Goal: Find specific page/section: Locate a particular part of the current website

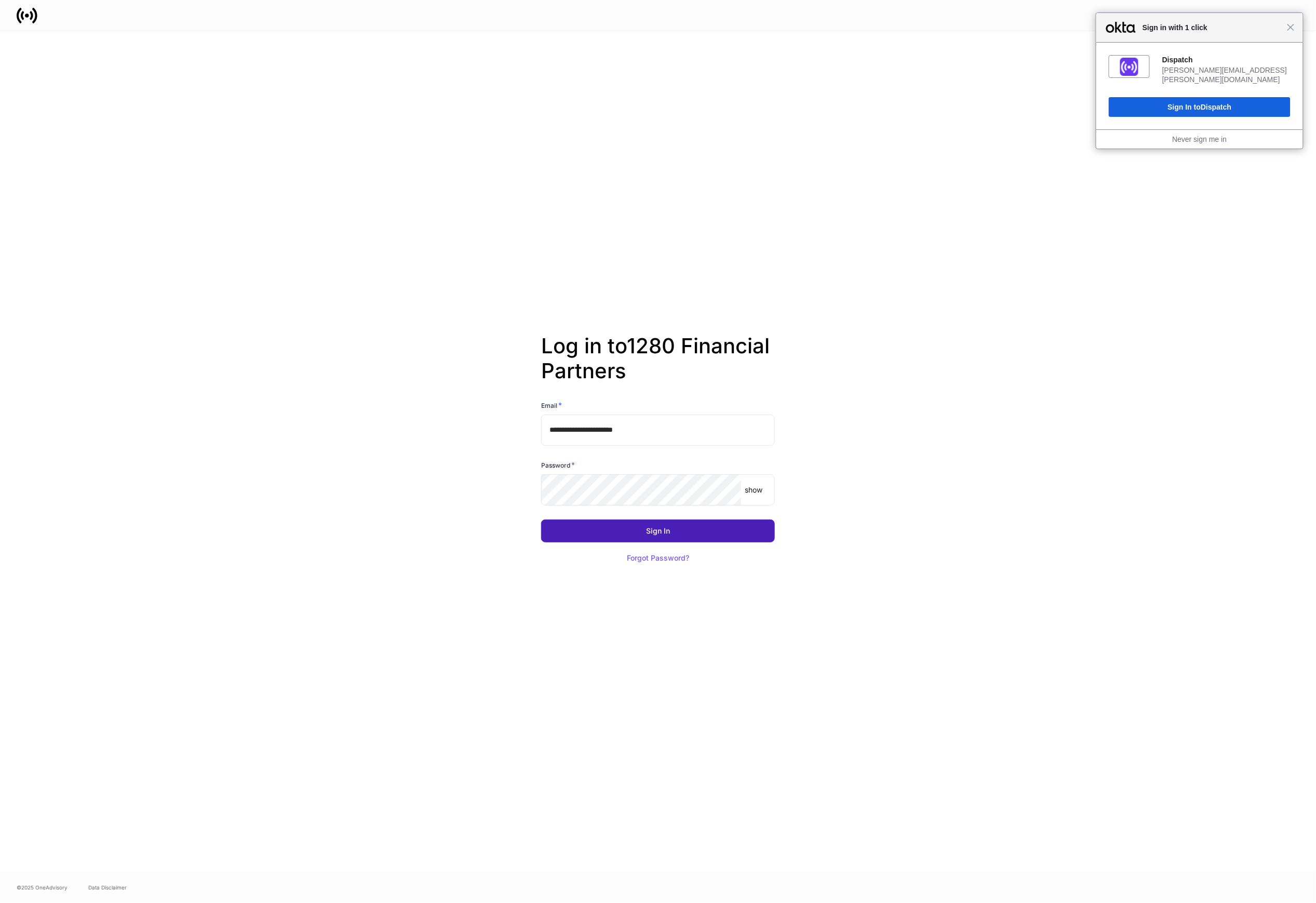
drag, startPoint x: 643, startPoint y: 528, endPoint x: 873, endPoint y: 530, distance: 230.0
click at [657, 527] on button "Sign In" at bounding box center [658, 531] width 234 height 23
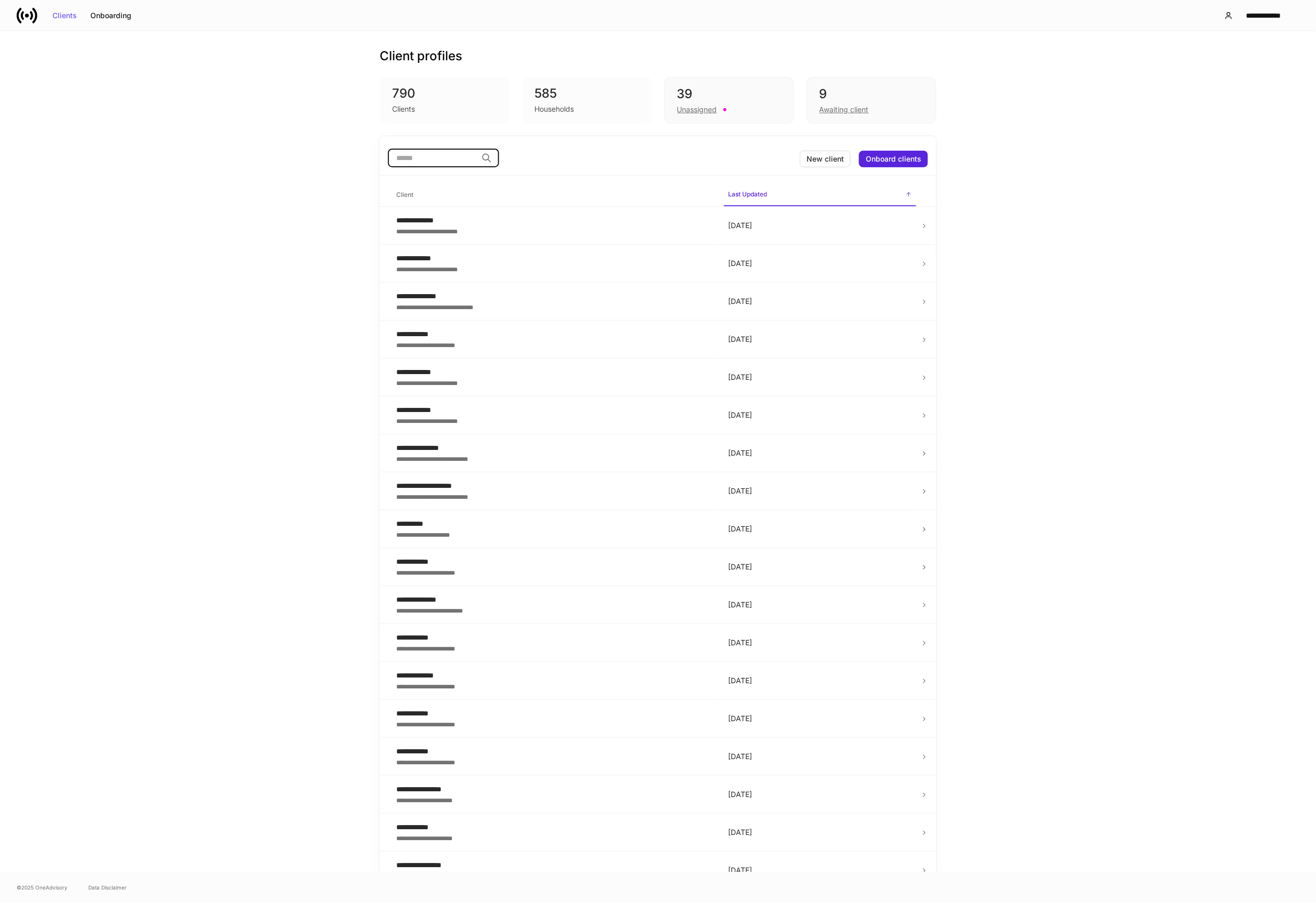
click at [425, 163] on input "search" at bounding box center [432, 158] width 89 height 19
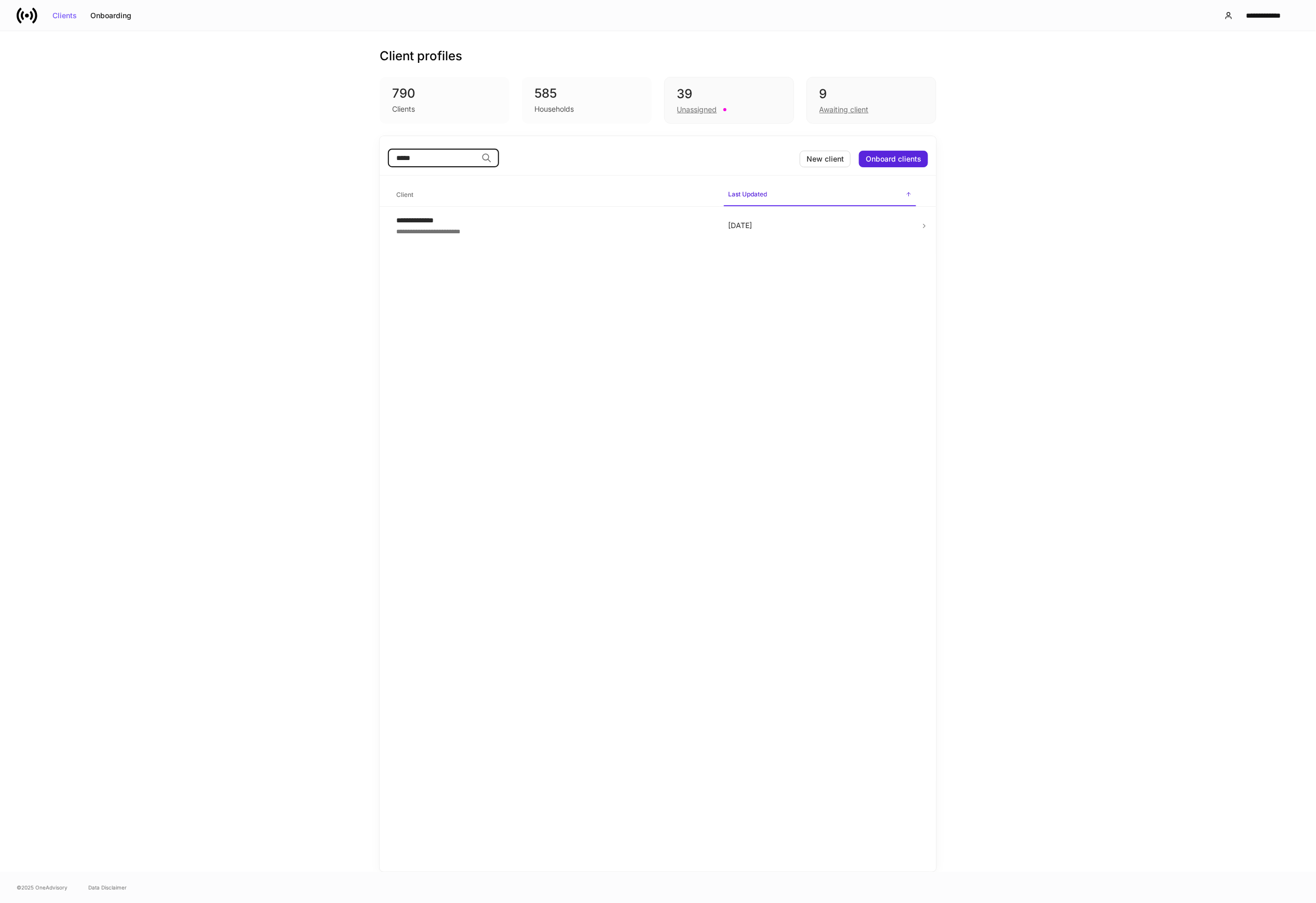
type input "*****"
click at [696, 202] on span "Client" at bounding box center [554, 195] width 324 height 21
click at [858, 237] on td "[DATE]" at bounding box center [820, 225] width 201 height 38
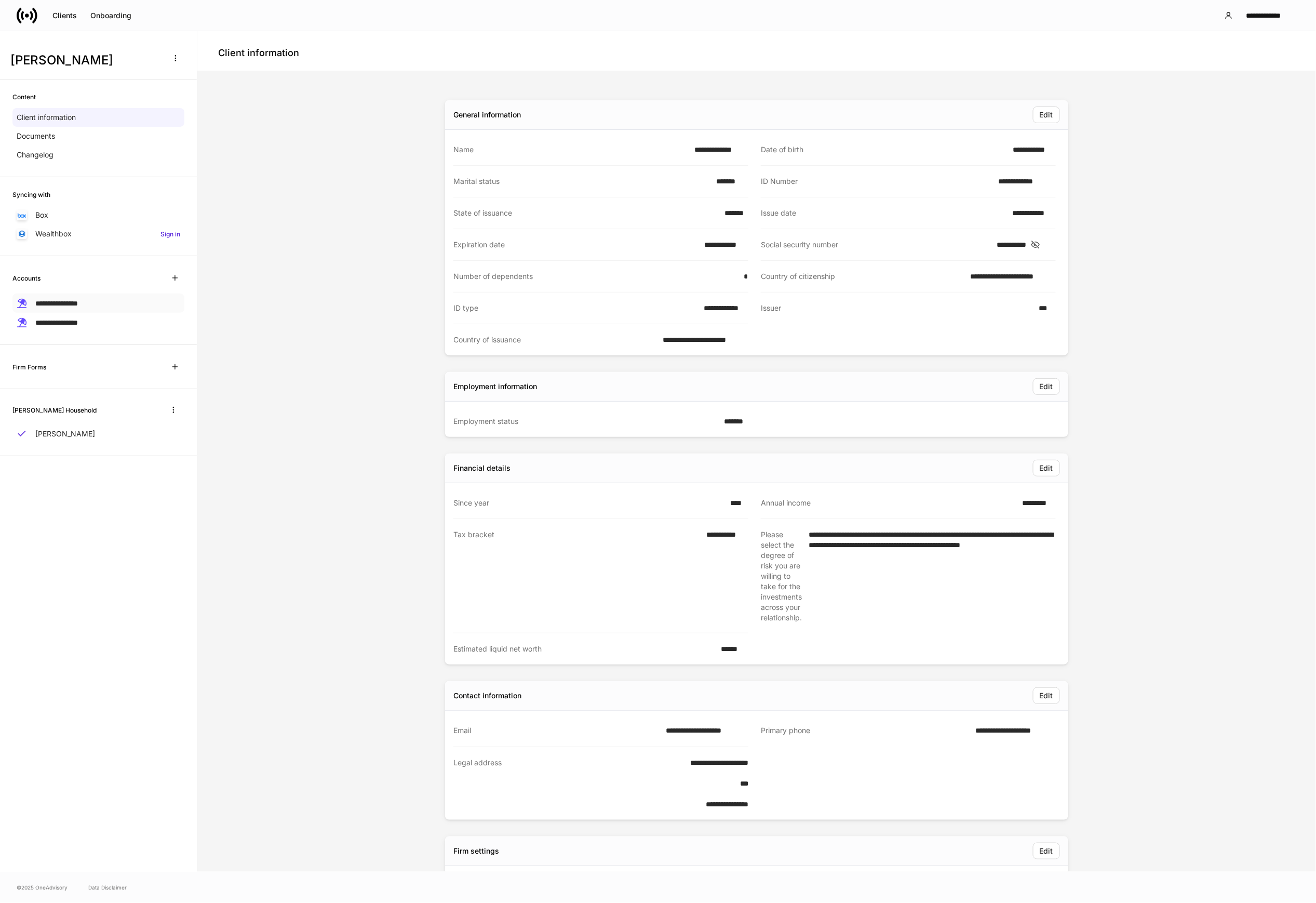
click at [78, 306] on span "**********" at bounding box center [56, 303] width 42 height 7
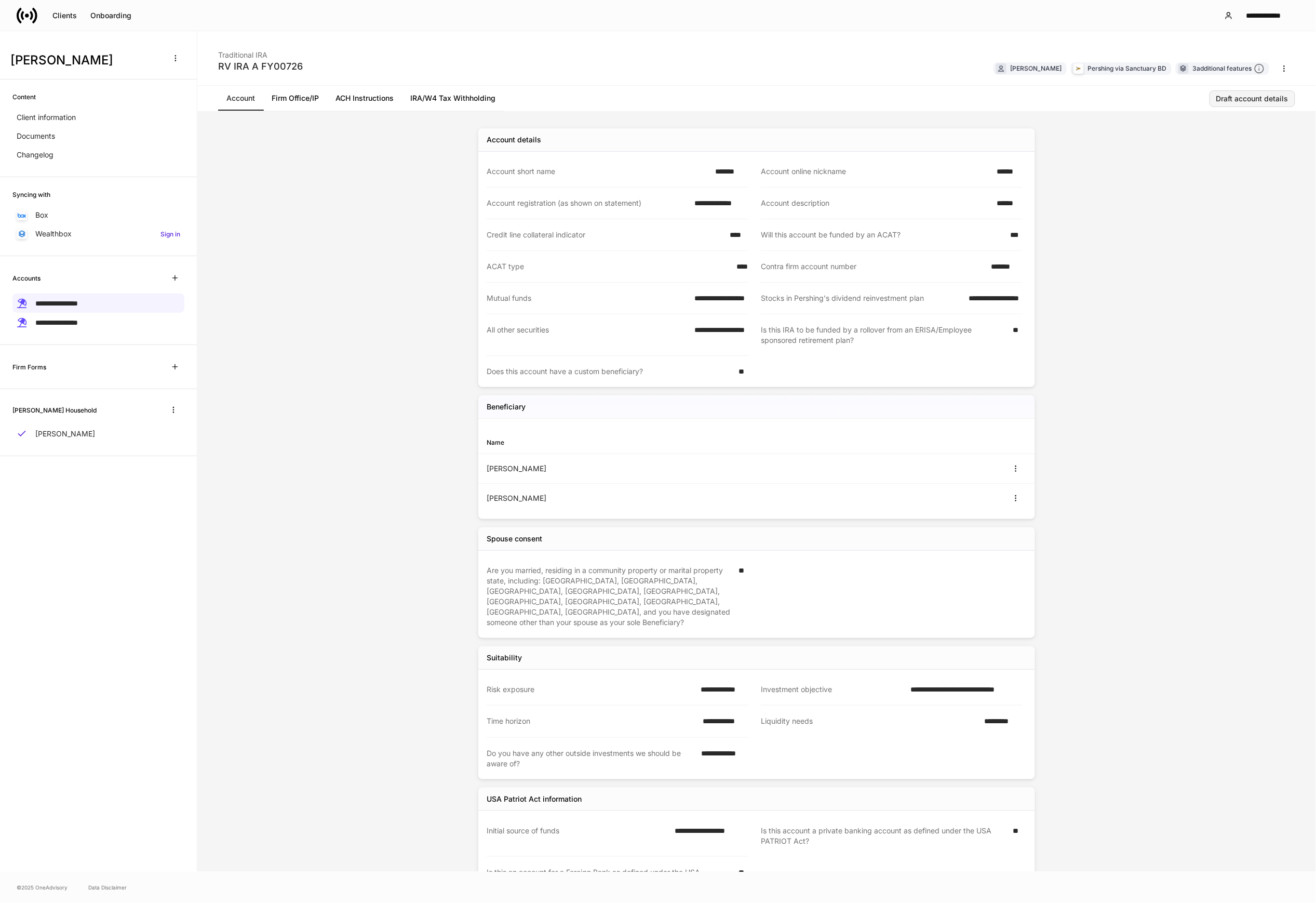
click at [1244, 96] on div "Draft account details" at bounding box center [1252, 98] width 72 height 7
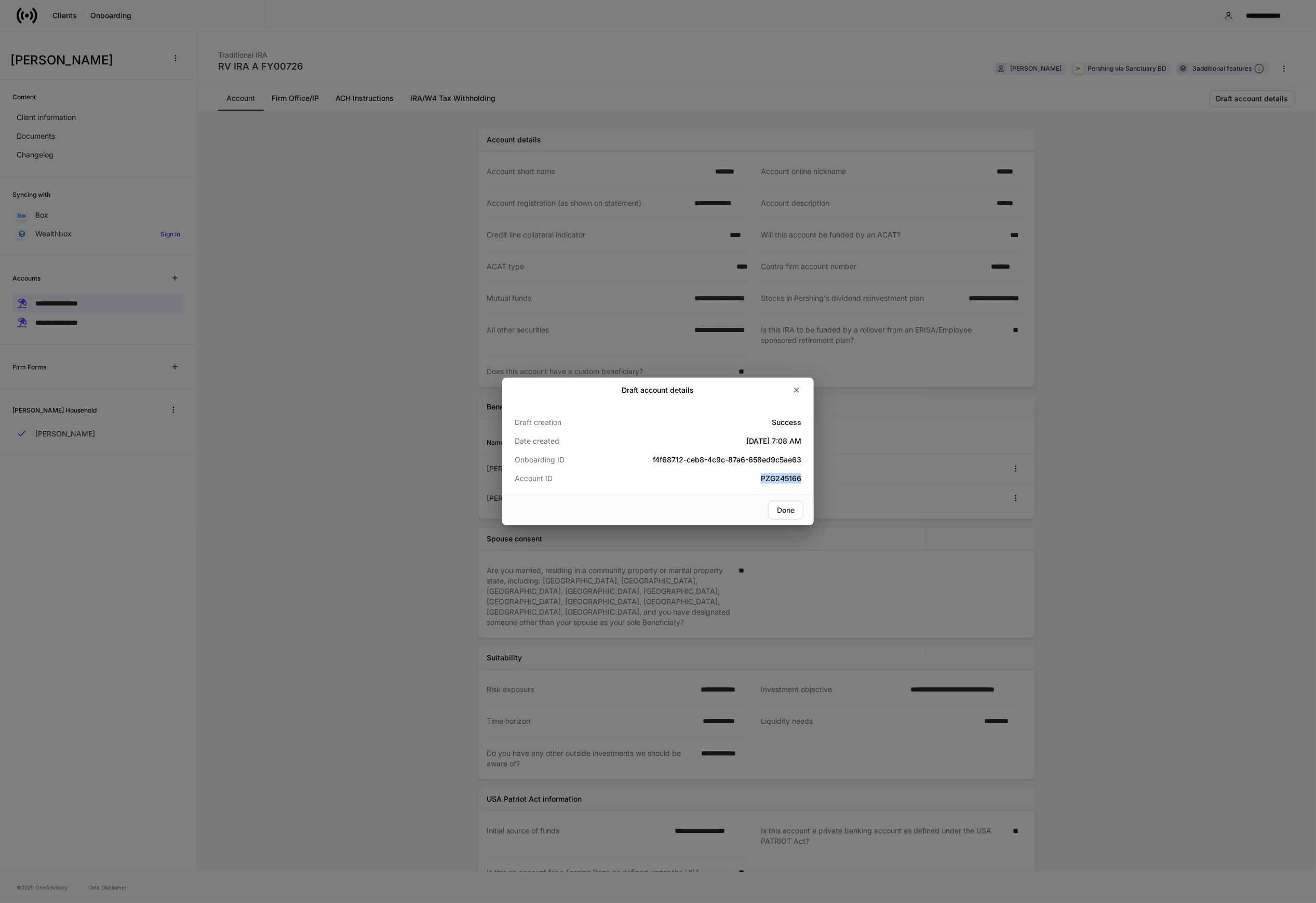
drag, startPoint x: 803, startPoint y: 477, endPoint x: 750, endPoint y: 480, distance: 53.1
click at [750, 480] on div "Draft creation Success Date created [DATE] 7:08 AM Onboarding ID f4f68712-ceb8-…" at bounding box center [658, 448] width 311 height 91
copy h5 "PZG245166"
click at [786, 506] on div "Done" at bounding box center [786, 510] width 18 height 7
